Goal: Task Accomplishment & Management: Complete application form

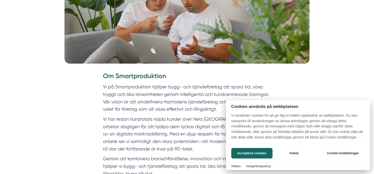
scroll to position [165, 0]
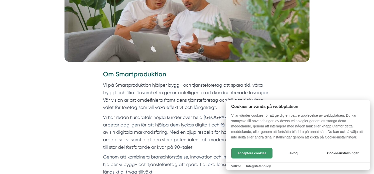
click at [255, 155] on button "Acceptera cookies" at bounding box center [251, 153] width 41 height 11
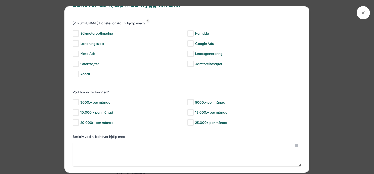
scroll to position [19, 0]
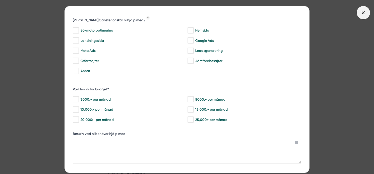
click at [364, 15] on icon at bounding box center [364, 13] width 6 height 6
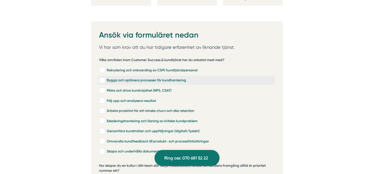
scroll to position [1035, 0]
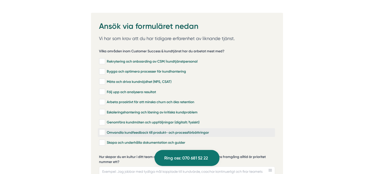
click at [100, 129] on label "Omvandla kundfeedback till produkt- och processförbättringar" at bounding box center [186, 132] width 177 height 9
click at [100, 130] on input "Omvandla kundfeedback till produkt- och processförbättringar" at bounding box center [102, 132] width 6 height 5
checkbox input "true"
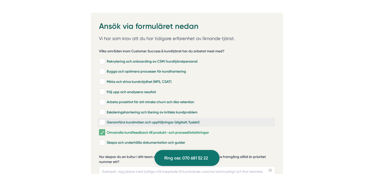
click at [101, 120] on input "Genomföra kundmöten och uppföljningar (digitalt/fysiskt)" at bounding box center [102, 122] width 6 height 5
checkbox input "true"
click at [102, 110] on input "Eskaleringshantering och lösning av kritiska kundproblem" at bounding box center [102, 112] width 6 height 5
checkbox input "true"
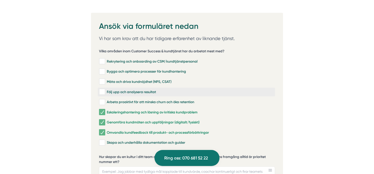
click at [103, 89] on input "Följ upp och analysera resultat" at bounding box center [102, 91] width 6 height 5
checkbox input "true"
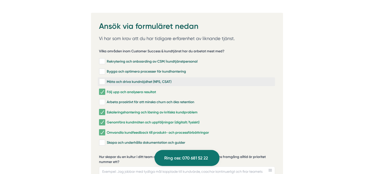
click at [101, 79] on input "Mäta och driva kundnöjdhet (NPS, CSAT)" at bounding box center [102, 81] width 6 height 5
checkbox input "true"
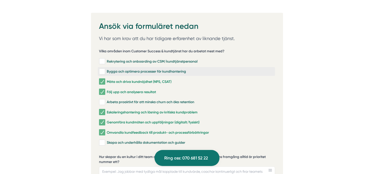
click at [101, 69] on input "Bygga och optimera processer för kundhantering" at bounding box center [102, 71] width 6 height 5
checkbox input "true"
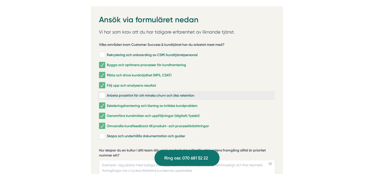
scroll to position [1043, 0]
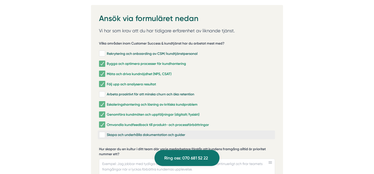
click at [103, 132] on input "Skapa och underhålla dokumentation och guider" at bounding box center [102, 134] width 6 height 5
checkbox input "true"
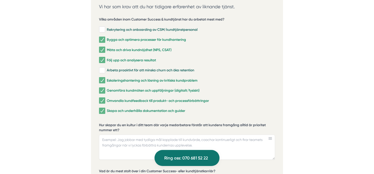
scroll to position [1069, 0]
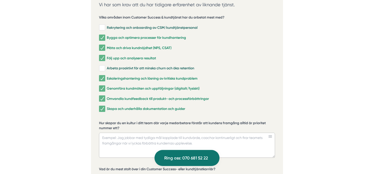
click at [166, 136] on textarea "Hur skapar du en kultur i ditt team där varje medarbetare förstår att kundens f…" at bounding box center [187, 145] width 176 height 25
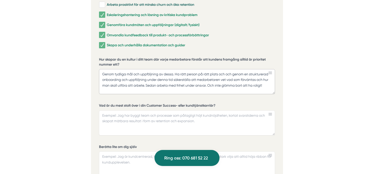
scroll to position [1132, 0]
type textarea "Genom tydliga mål och uppföljning av dessa. Ha rätt person på rätt plats och oc…"
drag, startPoint x: 200, startPoint y: 115, endPoint x: 112, endPoint y: 114, distance: 88.3
click at [112, 114] on textarea "Vad är du mest stolt över i din Customer Success- eller kundtjänstkarriär?" at bounding box center [187, 122] width 176 height 25
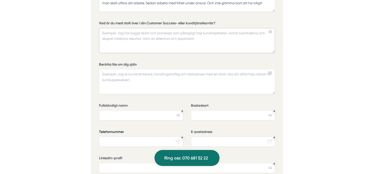
scroll to position [1213, 0]
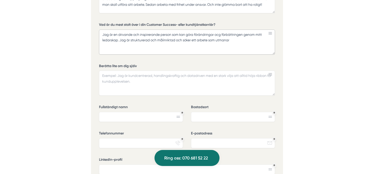
click at [221, 30] on textarea "Jag är en drivande och inspirerande person som kan göra förändringar ocg färbät…" at bounding box center [187, 42] width 176 height 25
click at [242, 30] on textarea "Jag är en drivande och inspirerande person som kan göra förändringar och färbät…" at bounding box center [187, 42] width 176 height 25
click at [235, 35] on textarea "Jag är en drivande och inspirerande person som kan göra förändringar och färbät…" at bounding box center [187, 42] width 176 height 25
drag, startPoint x: 234, startPoint y: 33, endPoint x: 217, endPoint y: 34, distance: 16.3
click at [217, 34] on textarea "Jag är en drivande och inspirerande person som kan göra förändringar och färbät…" at bounding box center [187, 42] width 176 height 25
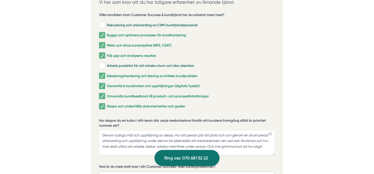
scroll to position [1162, 0]
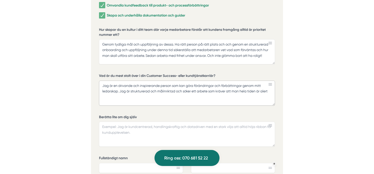
type textarea "Jag är en drivande och inspirerande person som kan göra förändringar och färbät…"
drag, startPoint x: 101, startPoint y: 78, endPoint x: 279, endPoint y: 92, distance: 178.5
click at [279, 92] on div "Ansök via formuläret nedan Vi har som krav att du har tidigare erfarenhet av li…" at bounding box center [187, 78] width 192 height 385
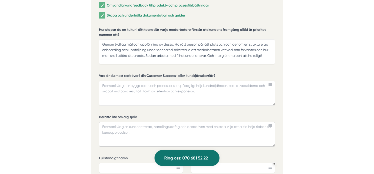
click at [171, 124] on textarea "Berätta lite om dig själv" at bounding box center [187, 134] width 176 height 25
paste textarea "Jag är en drivande och inspirerande person som kan göra förändringar och färbät…"
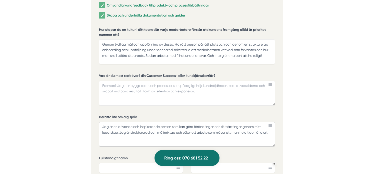
click at [225, 122] on textarea "Jag är en drivande och inspirerande person som kan göra förändringar och färbät…" at bounding box center [187, 134] width 176 height 25
click at [272, 126] on textarea "Jag är en drivande och inspirerande person som kan göra förändringar och förbät…" at bounding box center [187, 134] width 176 height 25
type textarea "Jag är en drivande och inspirerande person som kan göra förändringar och förbät…"
click at [101, 81] on textarea "Vad är du mest stolt över i din Customer Success- eller kundtjänstkarriär?" at bounding box center [187, 93] width 176 height 25
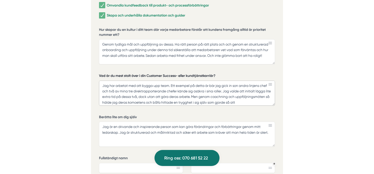
scroll to position [4, 0]
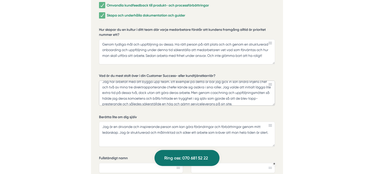
click at [212, 96] on textarea "Jag har arbetat med att bygga upp team. Ett exempel på detta är bär jag gick in…" at bounding box center [187, 93] width 176 height 25
click at [171, 93] on textarea "Jag har arbetat med att bygga upp team. Ett exempel på detta är bär jag gick in…" at bounding box center [187, 93] width 176 height 25
click at [171, 91] on textarea "Jag har arbetat med att bygga upp team. Ett exempel på detta är bär jag gick in…" at bounding box center [187, 93] width 176 height 25
click at [141, 91] on textarea "Jag har arbetat med att bygga upp team. Ett exempel på detta är bär jag gick in…" at bounding box center [187, 93] width 176 height 25
click at [194, 91] on textarea "Jag har arbetat med att bygga upp team. Ett exempel på detta är bär jag gick in…" at bounding box center [187, 93] width 176 height 25
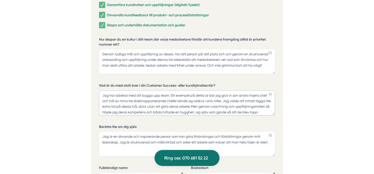
scroll to position [1152, 0]
click at [239, 91] on textarea "Jag har arbetat med att bygga upp team. Ett exempel på detta är bär jag gick in…" at bounding box center [187, 103] width 176 height 25
click at [140, 105] on textarea "Jag har arbetat med att bygga upp team. Ett exempel på detta är bär jag gick in…" at bounding box center [187, 103] width 176 height 25
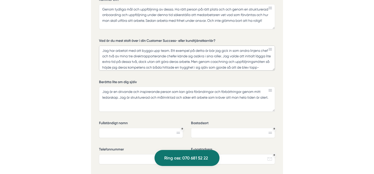
scroll to position [1200, 0]
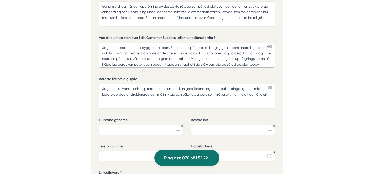
type textarea "Jag har arbetat med att bygga upp team. Ett exempel på detta är bär jag gick in…"
click at [165, 125] on input "Fullständigt namn" at bounding box center [141, 130] width 84 height 10
type input "[PERSON_NAME]"
type input "Huddinge"
type input "0704410228"
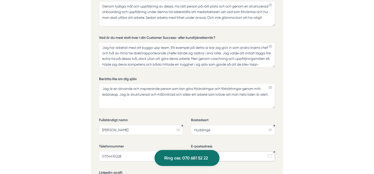
type input "[EMAIL_ADDRESS][DOMAIN_NAME]"
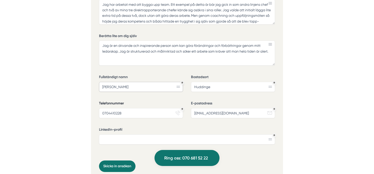
scroll to position [1246, 0]
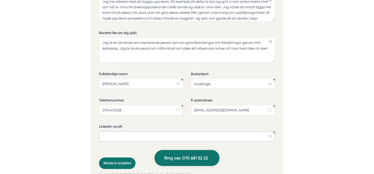
click at [154, 131] on input "LinkedIn-profil" at bounding box center [187, 136] width 176 height 10
paste input "[DOMAIN_NAME][URL]"
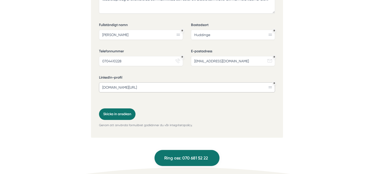
scroll to position [1322, 0]
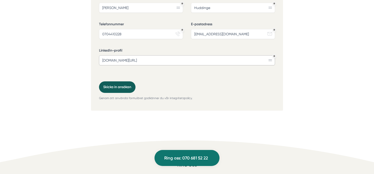
type input "[DOMAIN_NAME][URL]"
click at [116, 81] on button "Skicka in ansökan" at bounding box center [117, 87] width 37 height 12
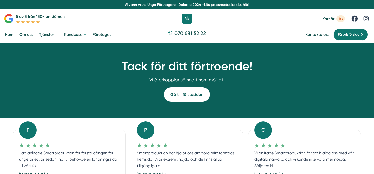
click at [184, 97] on link "Gå till förstasidan" at bounding box center [187, 94] width 46 height 14
